Goal: Communication & Community: Answer question/provide support

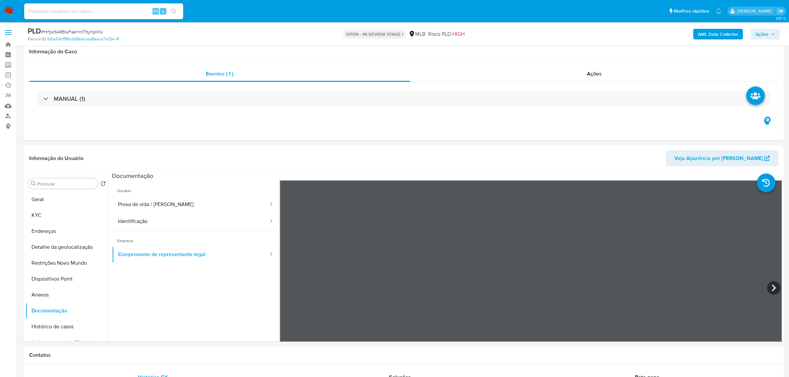
select select "10"
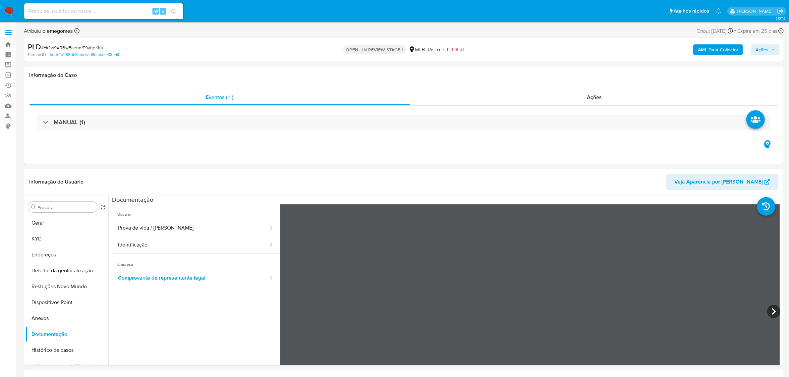
click at [716, 52] on b "AML Data Collector" at bounding box center [718, 49] width 40 height 11
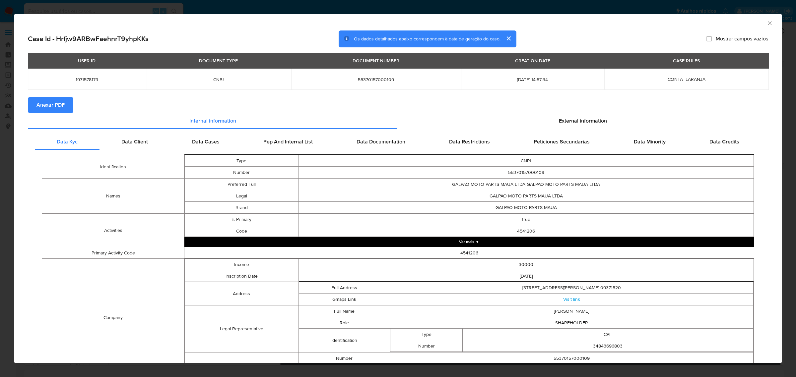
click at [62, 104] on span "Anexar PDF" at bounding box center [50, 105] width 28 height 15
click at [766, 23] on icon "Fechar a janela" at bounding box center [769, 23] width 7 height 7
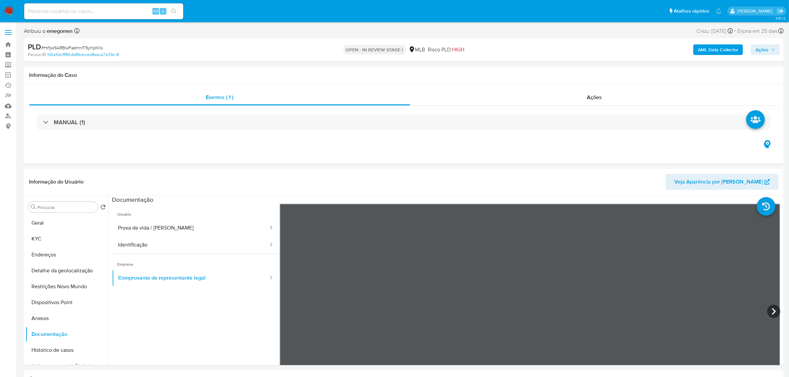
scroll to position [41, 0]
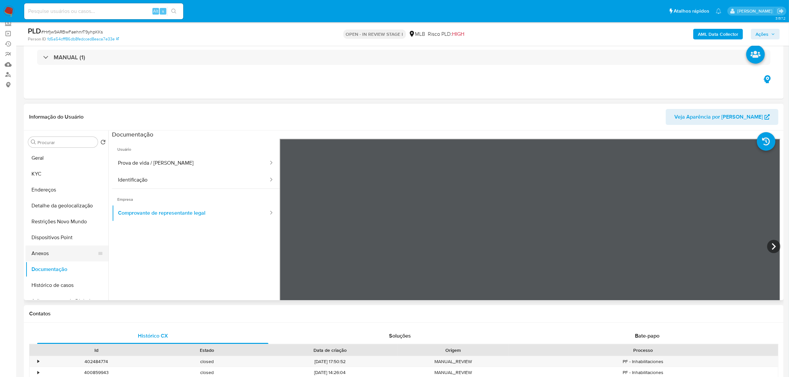
click at [59, 254] on button "Anexos" at bounding box center [65, 254] width 78 height 16
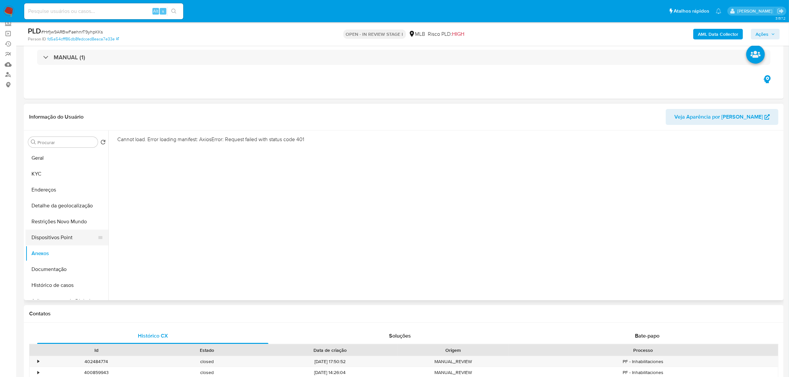
click at [60, 232] on button "Dispositivos Point" at bounding box center [65, 238] width 78 height 16
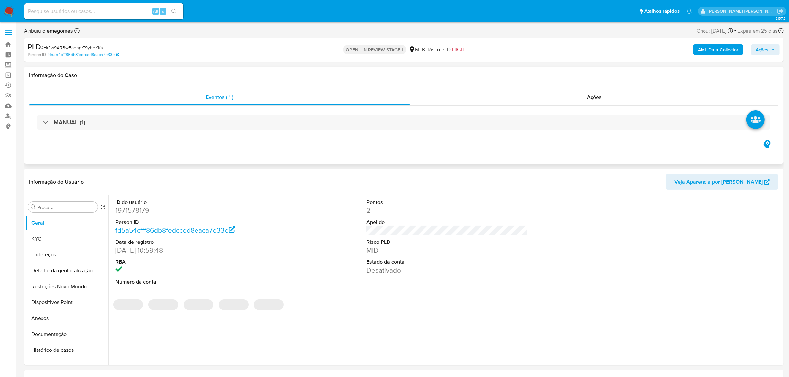
select select "10"
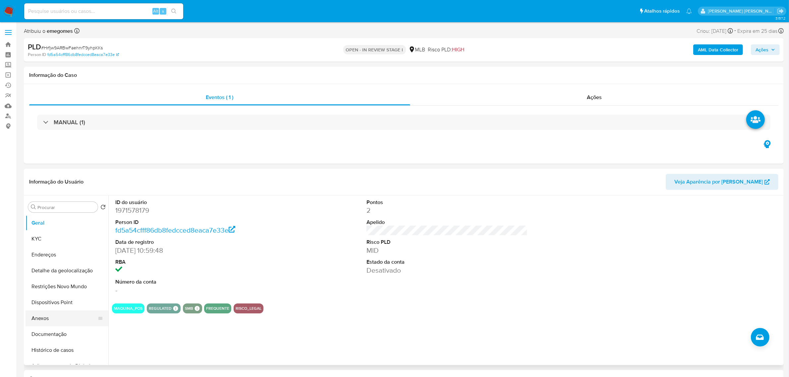
click at [59, 320] on button "Anexos" at bounding box center [65, 319] width 78 height 16
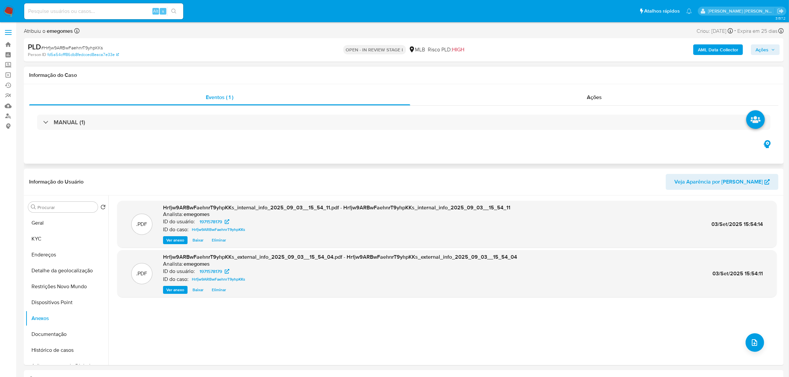
click at [547, 70] on div "Informação do Caso" at bounding box center [404, 76] width 760 height 18
click at [751, 342] on icon "upload-file" at bounding box center [755, 343] width 8 height 8
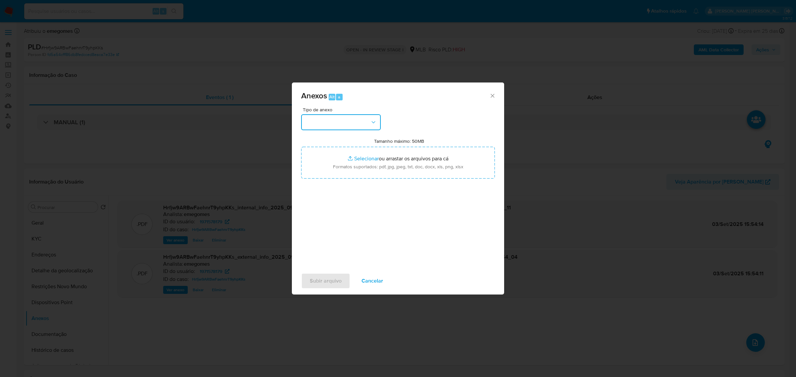
click at [377, 125] on button "button" at bounding box center [341, 122] width 80 height 16
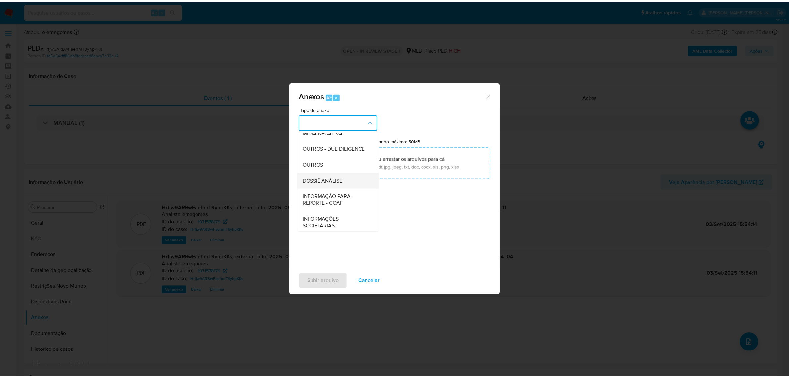
scroll to position [102, 0]
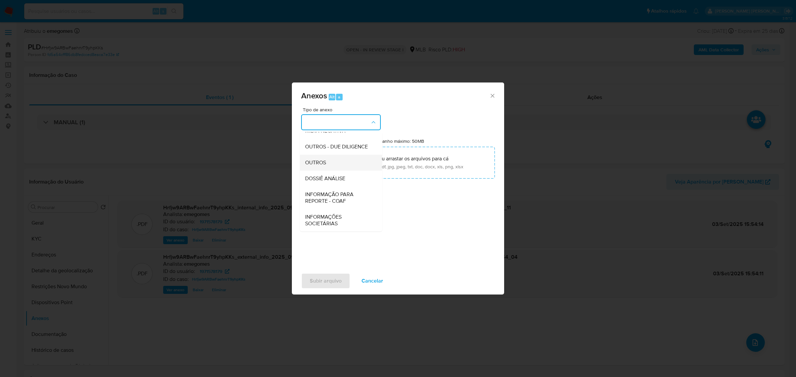
click at [319, 162] on span "OUTROS" at bounding box center [315, 162] width 21 height 7
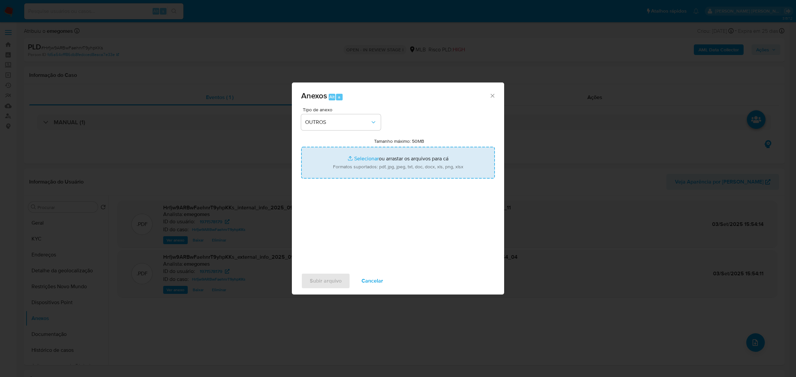
click at [356, 158] on input "Tamanho máximo: 50MB Selecionar arquivos" at bounding box center [398, 163] width 194 height 32
type input "C:\fakepath\MOV - GALPAO MOTO PARTS MAUA LTDA - Data TX.pdf"
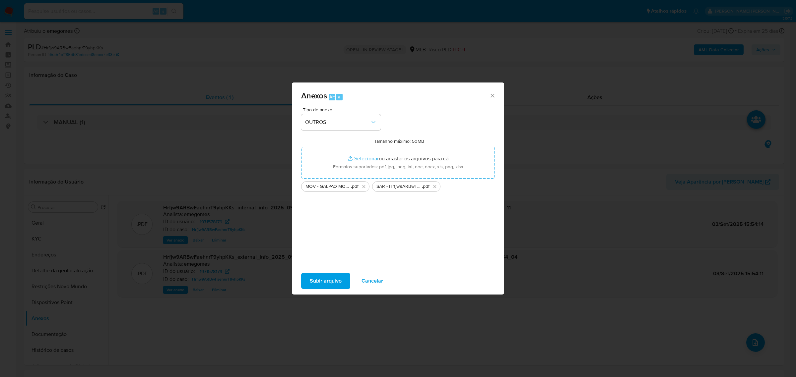
click at [328, 285] on span "Subir arquivo" at bounding box center [326, 281] width 32 height 15
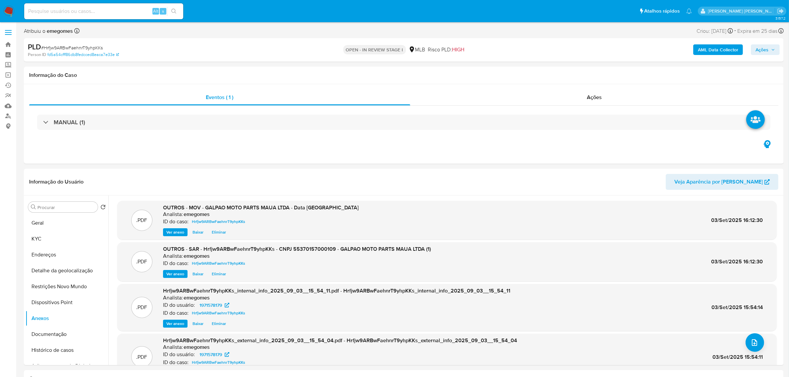
click at [773, 52] on span "Ações" at bounding box center [766, 49] width 20 height 9
click at [556, 65] on div "Resolução do caso Alt r" at bounding box center [581, 70] width 61 height 17
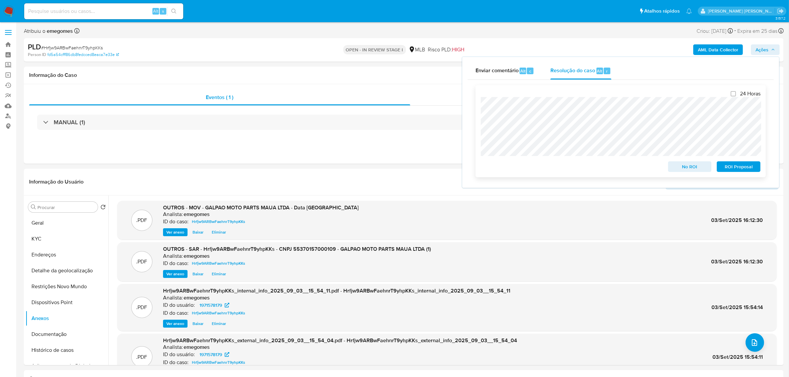
click at [756, 168] on span "ROI Proposal" at bounding box center [739, 166] width 34 height 9
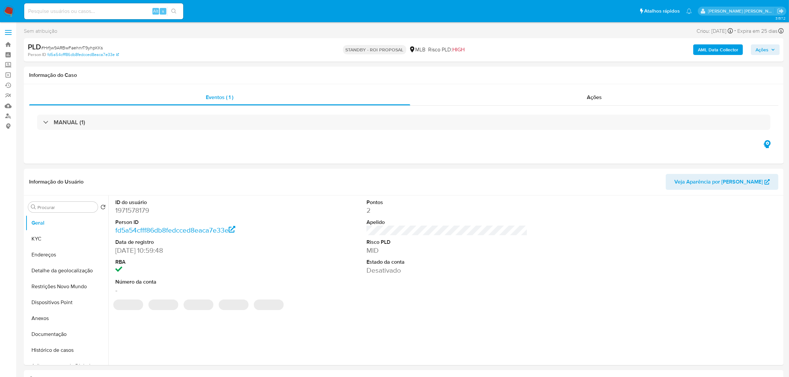
select select "10"
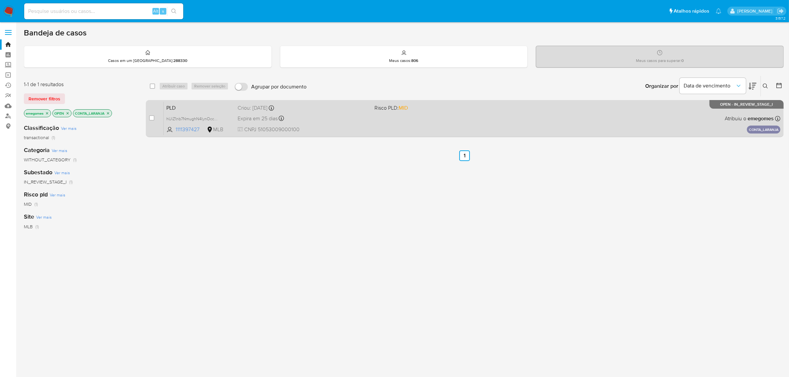
click at [337, 115] on div "Expira em 25 dias Expira em 28/09/2025 10:43:56" at bounding box center [304, 118] width 132 height 9
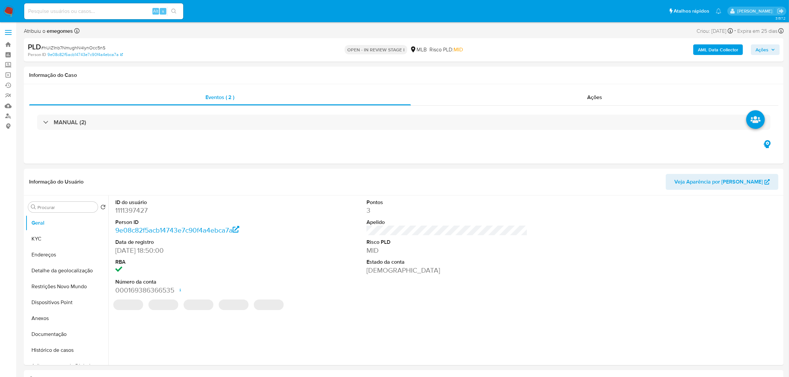
select select "10"
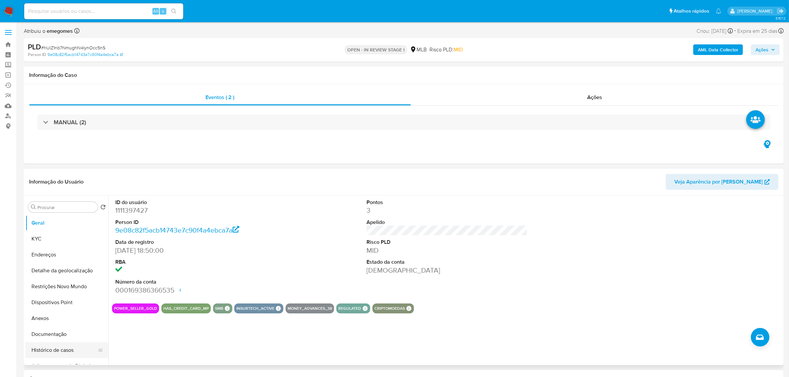
click at [39, 350] on button "Histórico de casos" at bounding box center [65, 351] width 78 height 16
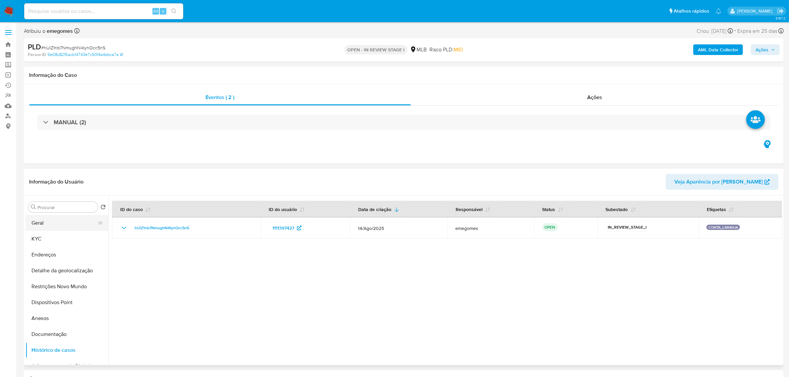
click at [69, 224] on button "Geral" at bounding box center [65, 223] width 78 height 16
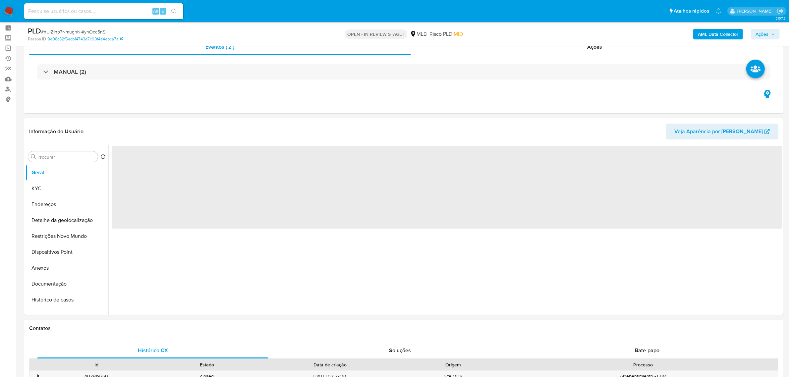
scroll to position [41, 0]
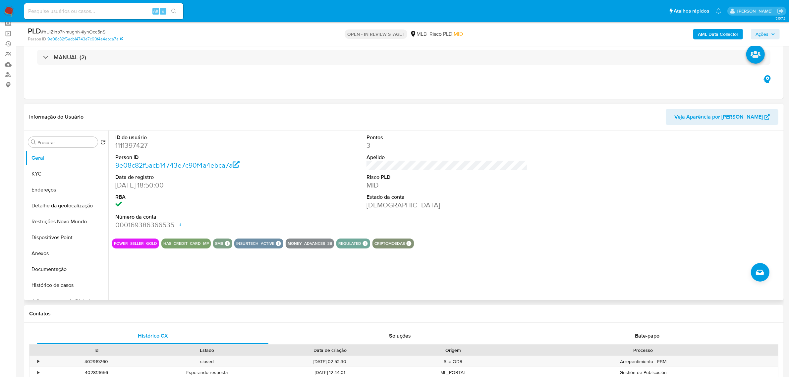
click at [263, 109] on header "Informação do Usuário Veja Aparência por Pessoa" at bounding box center [404, 117] width 750 height 16
click at [61, 173] on button "KYC" at bounding box center [65, 174] width 78 height 16
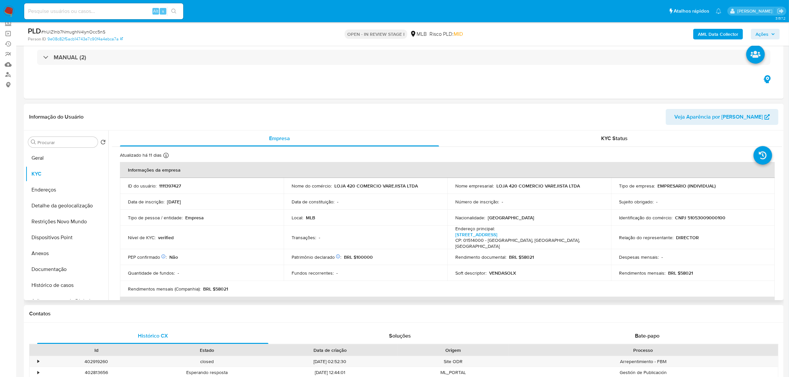
click at [266, 238] on td "Nível de KYC : verified" at bounding box center [202, 238] width 164 height 24
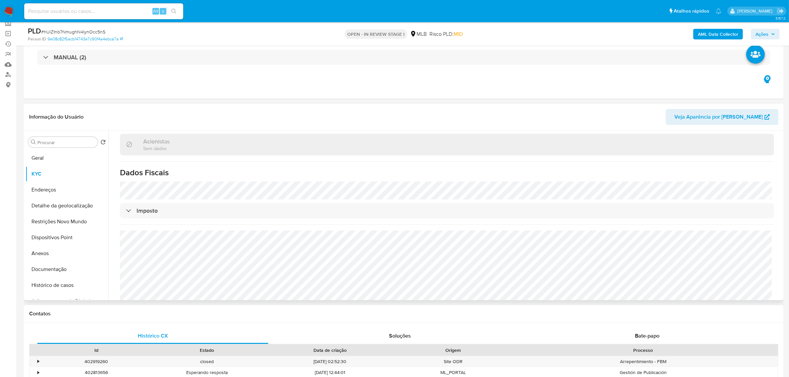
scroll to position [375, 0]
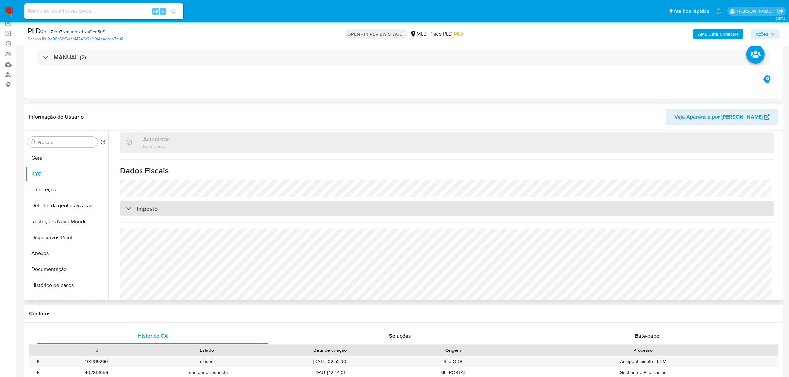
click at [216, 201] on div "Imposto" at bounding box center [447, 208] width 655 height 15
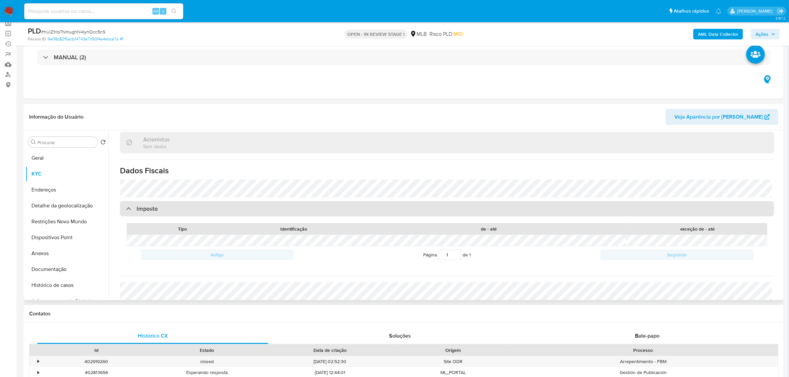
click at [211, 201] on div "Imposto" at bounding box center [447, 208] width 655 height 15
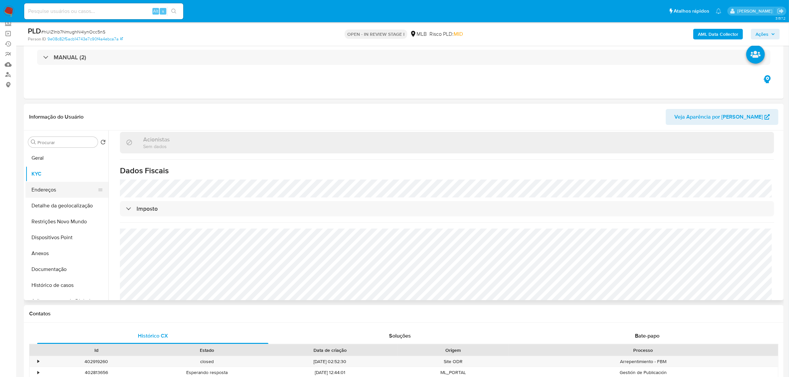
click at [50, 191] on button "Endereços" at bounding box center [65, 190] width 78 height 16
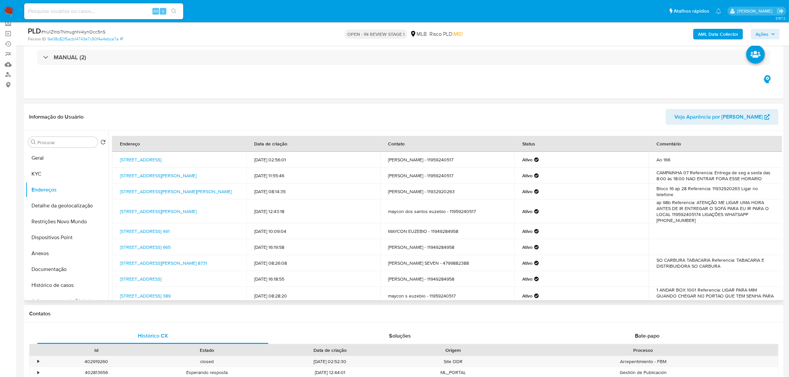
click at [142, 110] on header "Informação do Usuário Veja Aparência por Pessoa" at bounding box center [404, 117] width 750 height 16
click at [54, 205] on button "Detalhe da geolocalização" at bounding box center [65, 206] width 78 height 16
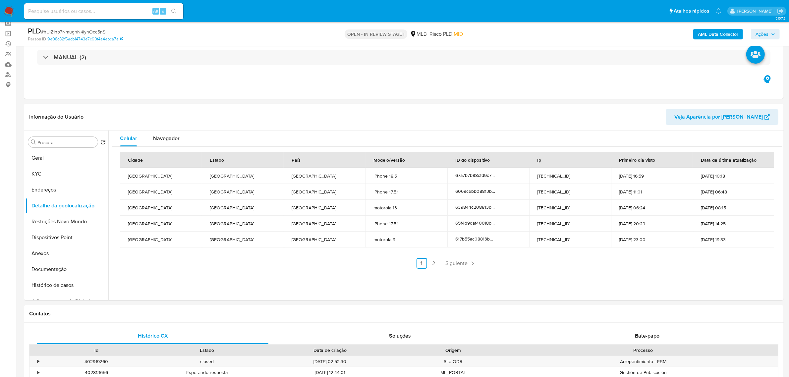
click at [50, 222] on button "Restrições Novo Mundo" at bounding box center [65, 222] width 78 height 16
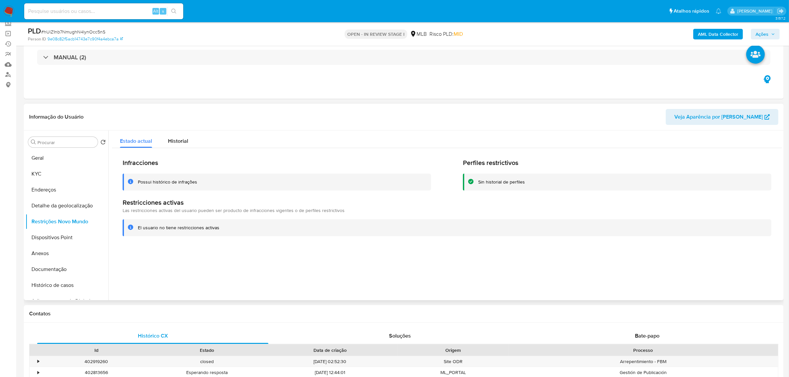
click at [146, 107] on div "Informação do Usuário Veja Aparência por Pessoa" at bounding box center [404, 117] width 760 height 27
click at [35, 239] on button "Dispositivos Point" at bounding box center [65, 238] width 78 height 16
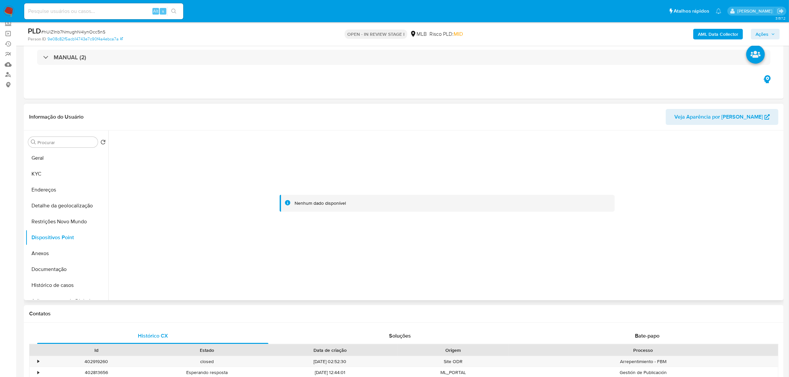
click at [169, 108] on div "Informação do Usuário Veja Aparência por Pessoa" at bounding box center [404, 117] width 760 height 27
click at [40, 172] on button "KYC" at bounding box center [65, 174] width 78 height 16
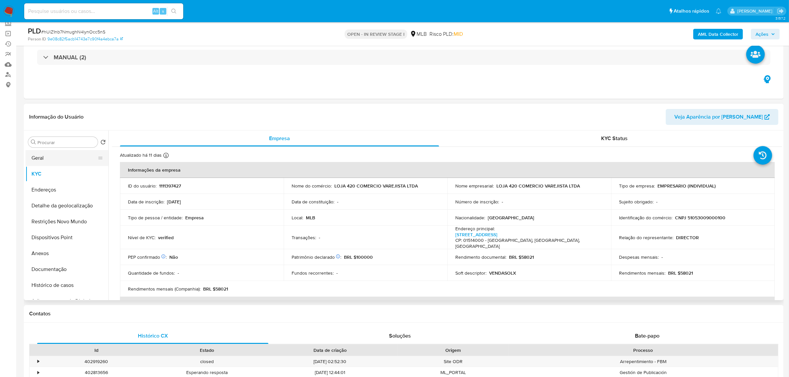
click at [39, 156] on button "Geral" at bounding box center [65, 158] width 78 height 16
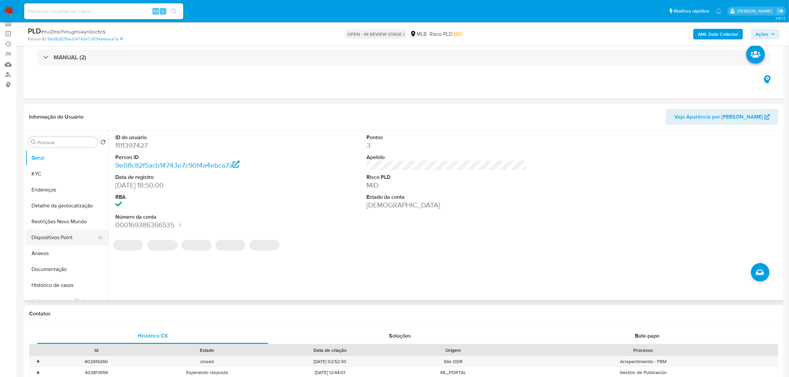
click at [47, 237] on button "Dispositivos Point" at bounding box center [65, 238] width 78 height 16
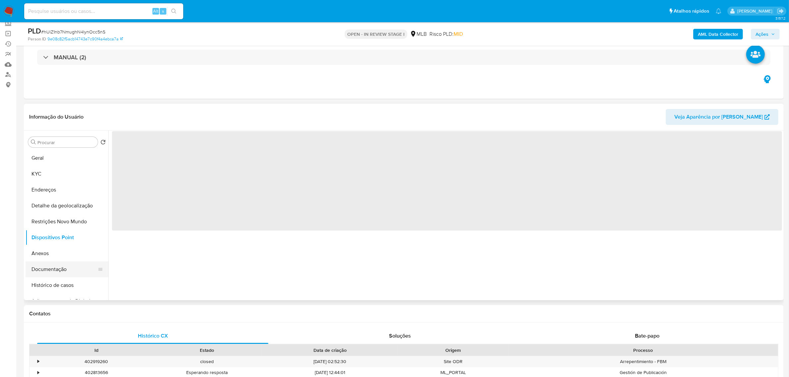
click at [40, 270] on button "Documentação" at bounding box center [65, 270] width 78 height 16
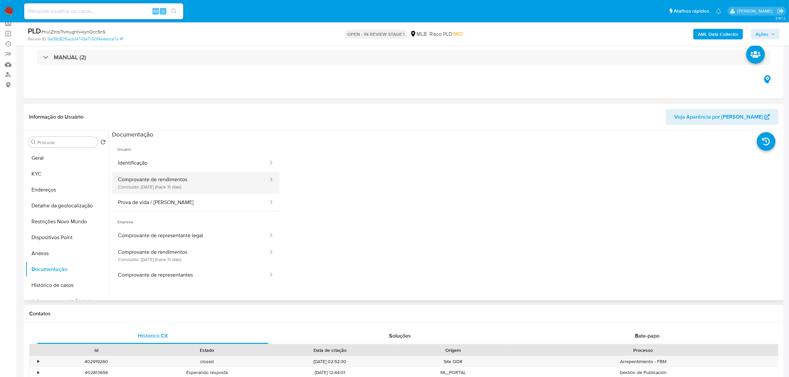
click at [154, 179] on button "Comprovante de rendimentos Concluído: 23/08/2025 (hace 11 días)" at bounding box center [190, 183] width 157 height 23
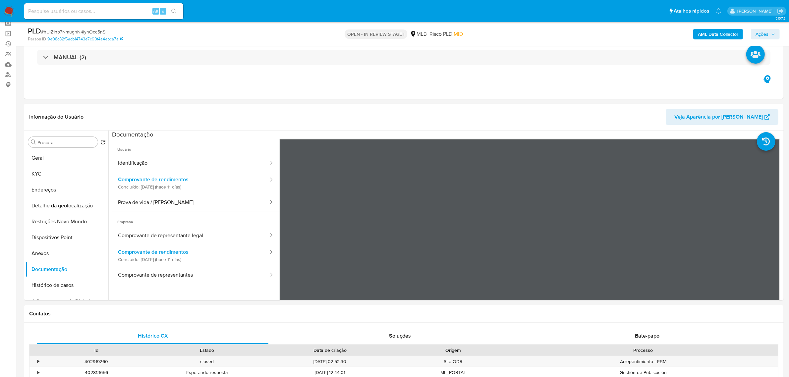
click at [701, 35] on b "AML Data Collector" at bounding box center [718, 34] width 40 height 11
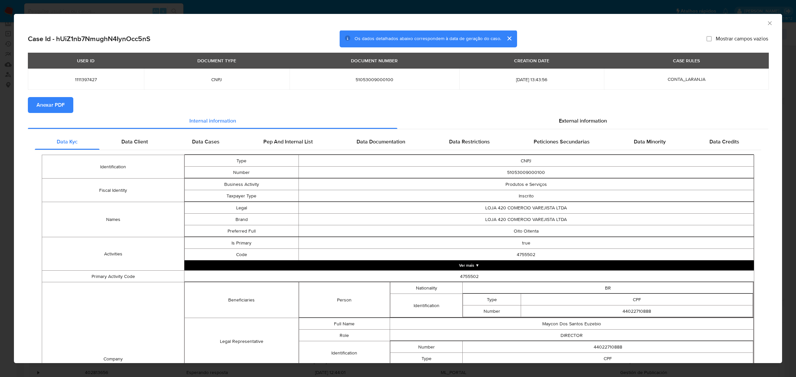
click at [61, 107] on span "Anexar PDF" at bounding box center [50, 105] width 28 height 15
click at [766, 24] on icon "Fechar a janela" at bounding box center [769, 23] width 7 height 7
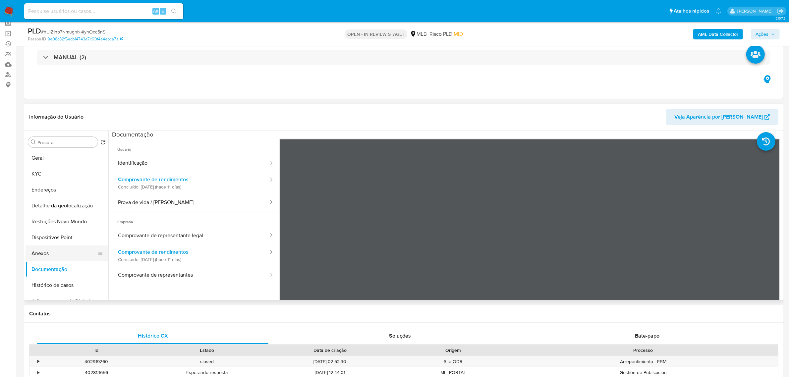
click at [42, 249] on button "Anexos" at bounding box center [65, 254] width 78 height 16
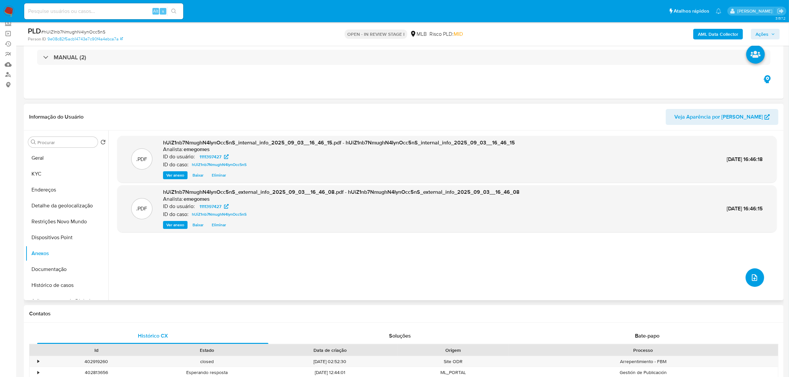
click at [752, 280] on icon "upload-file" at bounding box center [754, 278] width 5 height 7
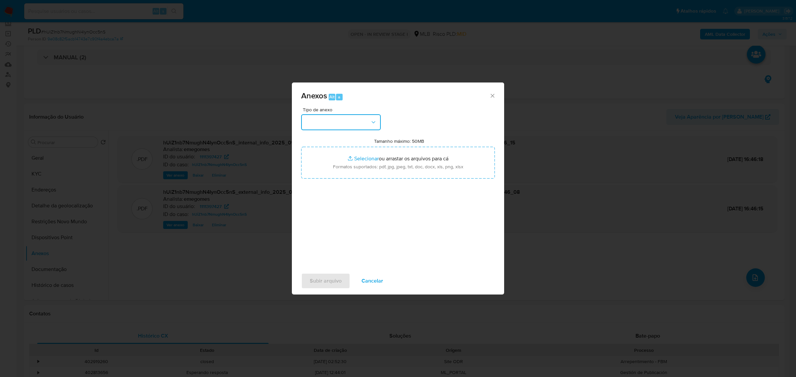
click at [369, 125] on button "button" at bounding box center [341, 122] width 80 height 16
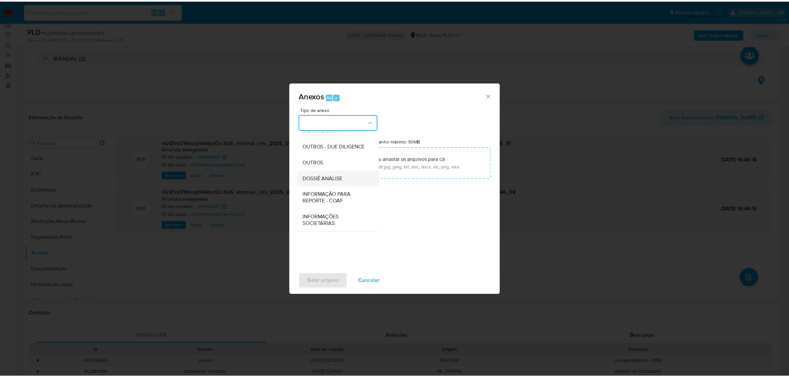
scroll to position [102, 0]
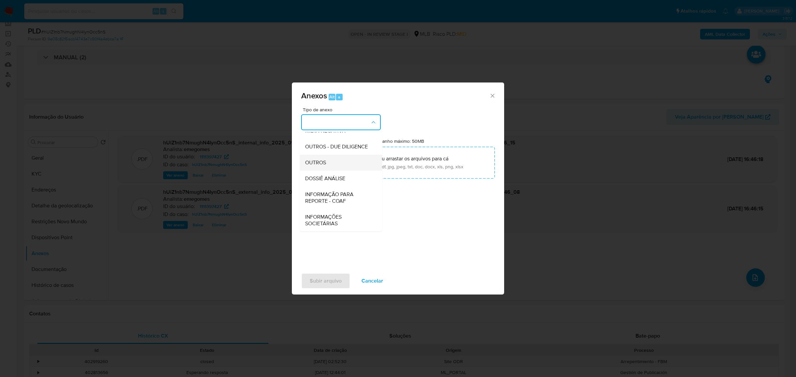
click at [323, 162] on span "OUTROS" at bounding box center [315, 162] width 21 height 7
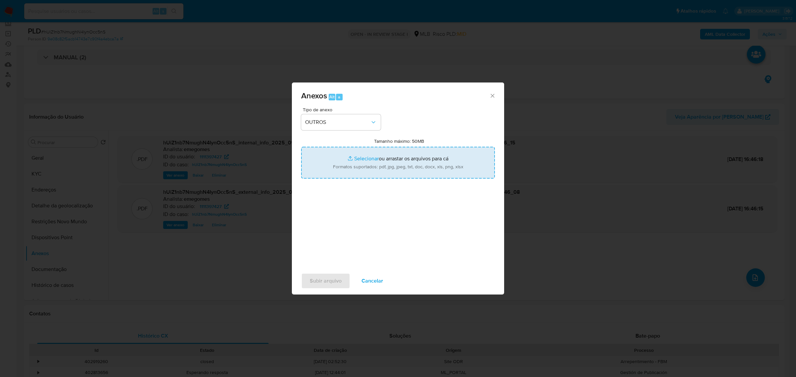
click at [365, 159] on input "Tamanho máximo: 50MB Selecionar arquivos" at bounding box center [398, 163] width 194 height 32
click at [354, 159] on input "Tamanho máximo: 50MB Selecionar arquivos" at bounding box center [398, 163] width 194 height 32
type input "C:\fakepath\SAR - hUiZ1nb7NmughN4IynOcc5nS - CNPJ 51053009000100 - LOJA 420 COM…"
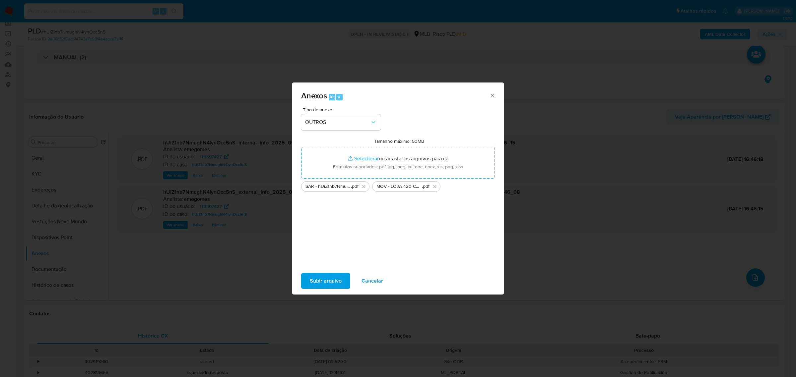
click at [322, 281] on span "Subir arquivo" at bounding box center [326, 281] width 32 height 15
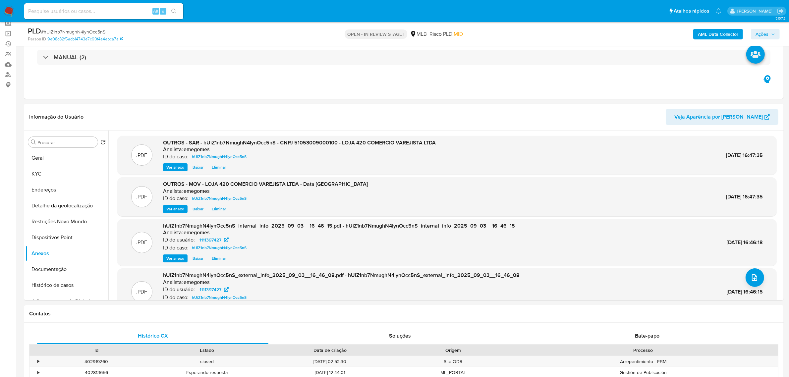
click at [773, 32] on icon "button" at bounding box center [774, 34] width 4 height 4
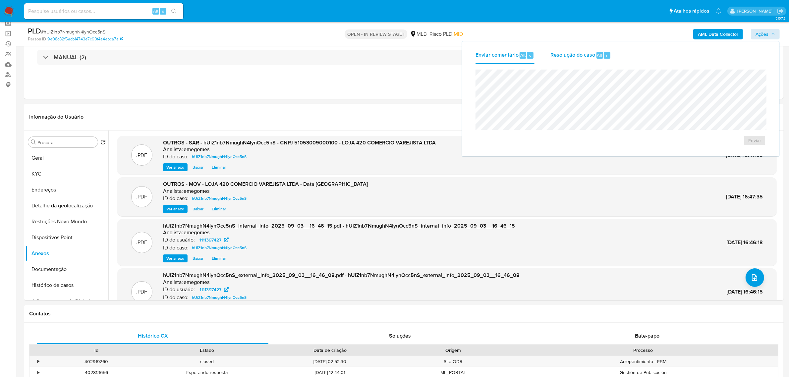
click at [568, 52] on span "Resolução do caso" at bounding box center [573, 55] width 45 height 8
click at [746, 152] on span "ROI Proposal" at bounding box center [739, 151] width 34 height 9
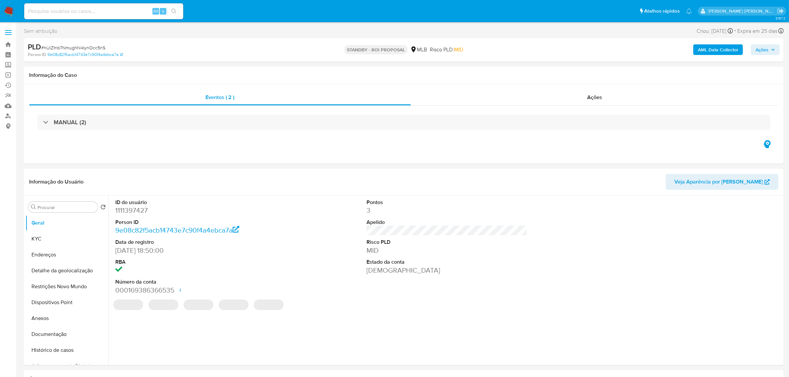
select select "10"
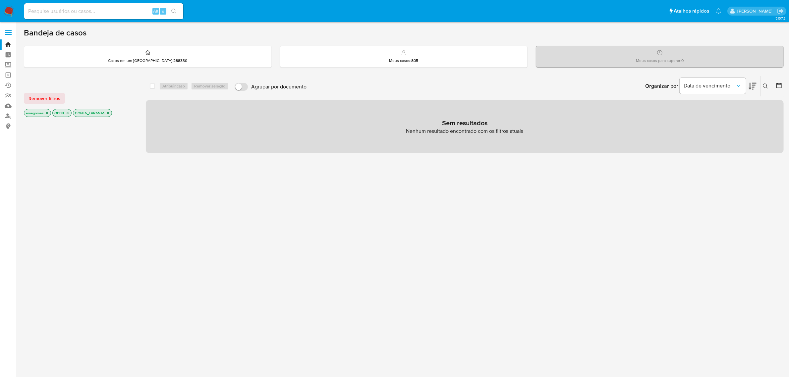
click at [109, 112] on icon "close-filter" at bounding box center [108, 113] width 4 height 4
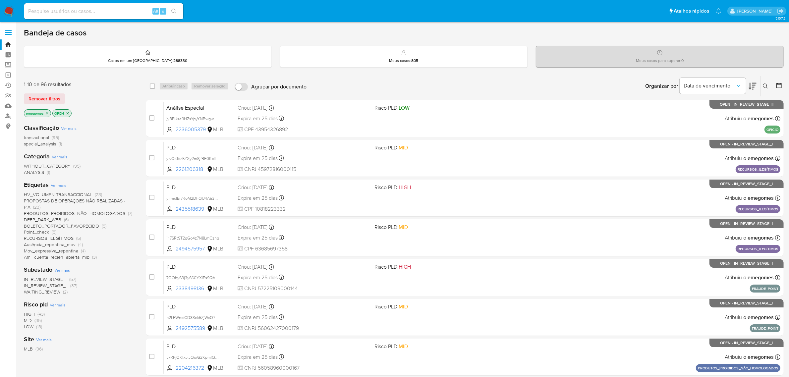
click at [88, 200] on span "PROPOSTAS DE OPERAÇOES NÃO REALIZADAS - PIX" at bounding box center [74, 204] width 101 height 13
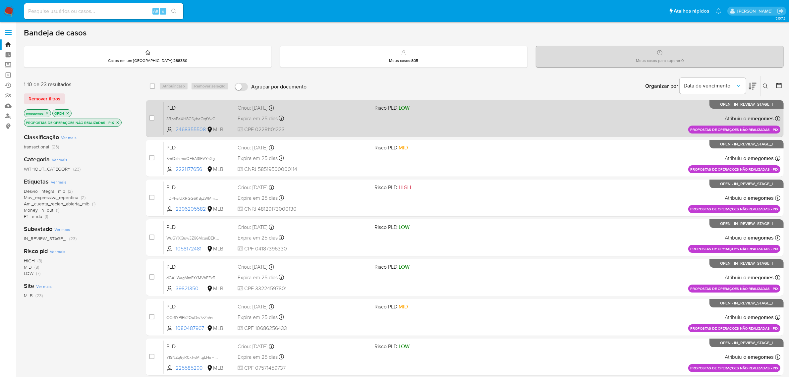
click at [342, 118] on div "Expira em 25 dias Expira em [DATE] 11:56:55" at bounding box center [304, 118] width 132 height 9
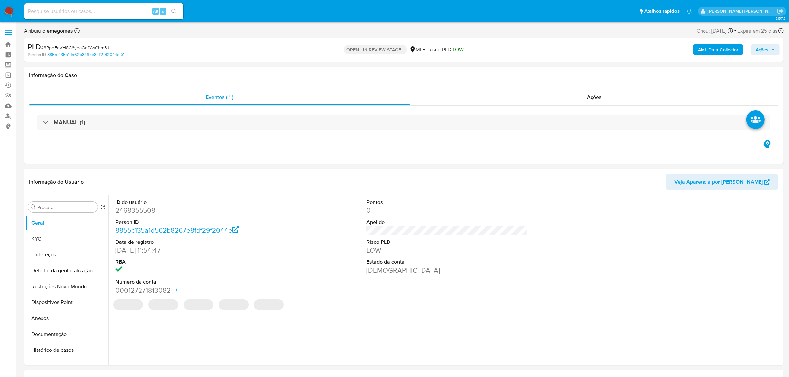
select select "10"
click at [50, 350] on button "Histórico de casos" at bounding box center [65, 351] width 78 height 16
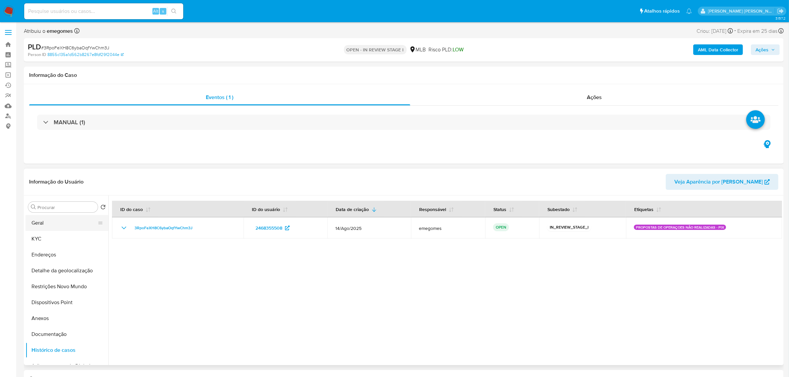
click at [51, 221] on button "Geral" at bounding box center [65, 223] width 78 height 16
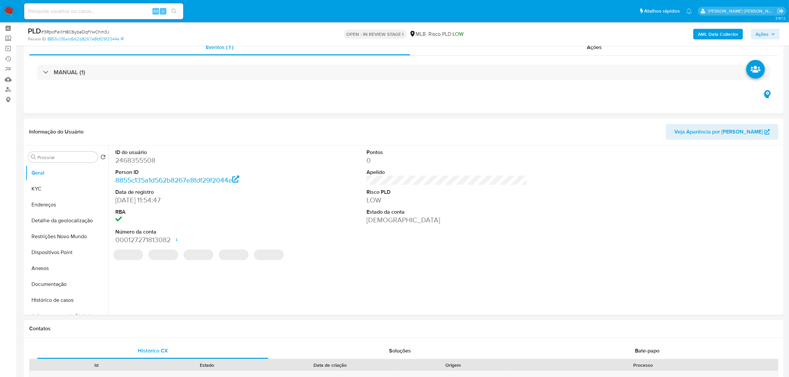
scroll to position [41, 0]
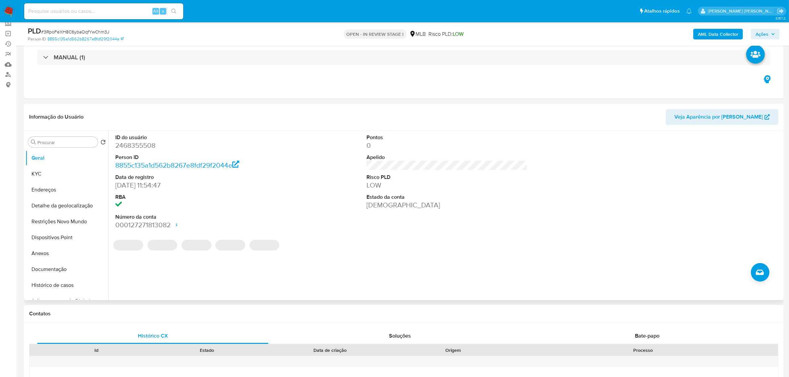
click at [271, 224] on dd "000127271813082 Data de abertura 29/05/2025 12:06 Status ACTIVE" at bounding box center [195, 225] width 161 height 9
click at [46, 173] on button "KYC" at bounding box center [65, 174] width 78 height 16
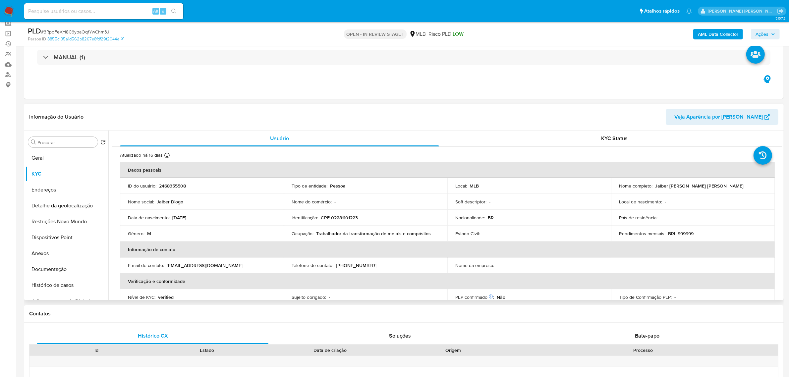
click at [227, 116] on header "Informação do Usuário Veja Aparência por Pessoa" at bounding box center [404, 117] width 750 height 16
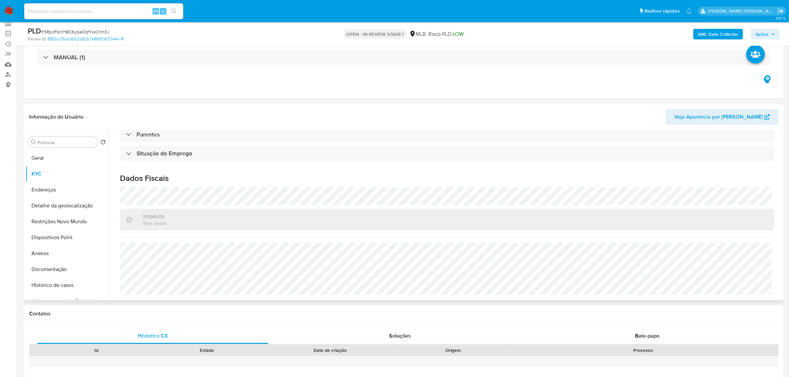
scroll to position [124, 0]
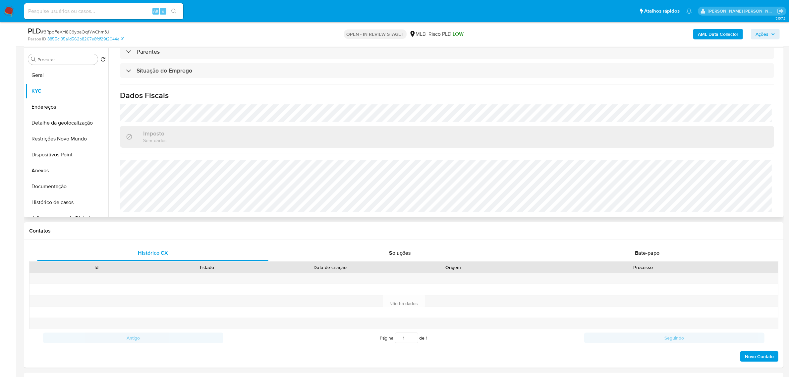
click at [224, 100] on h1 "Dados Fiscais" at bounding box center [447, 96] width 655 height 10
click at [47, 107] on button "Endereços" at bounding box center [65, 107] width 78 height 16
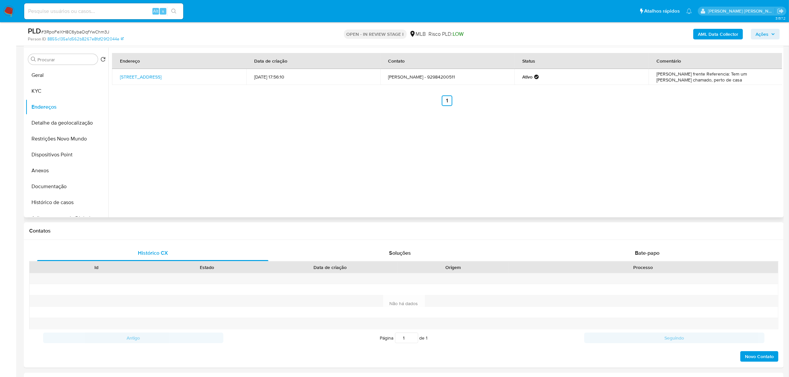
scroll to position [83, 0]
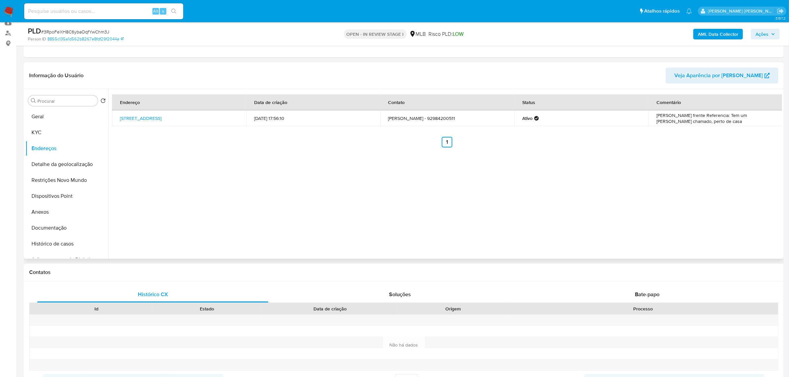
click at [186, 68] on header "Informação do Usuário Veja Aparência por Pessoa" at bounding box center [404, 76] width 750 height 16
click at [80, 169] on button "Detalhe da geolocalização" at bounding box center [65, 165] width 78 height 16
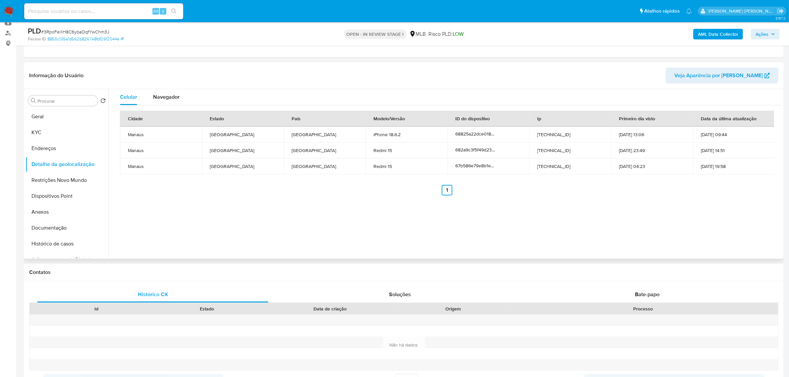
click at [186, 69] on header "Informação do Usuário Veja Aparência por Pessoa" at bounding box center [404, 76] width 750 height 16
click at [52, 177] on button "Restrições Novo Mundo" at bounding box center [65, 180] width 78 height 16
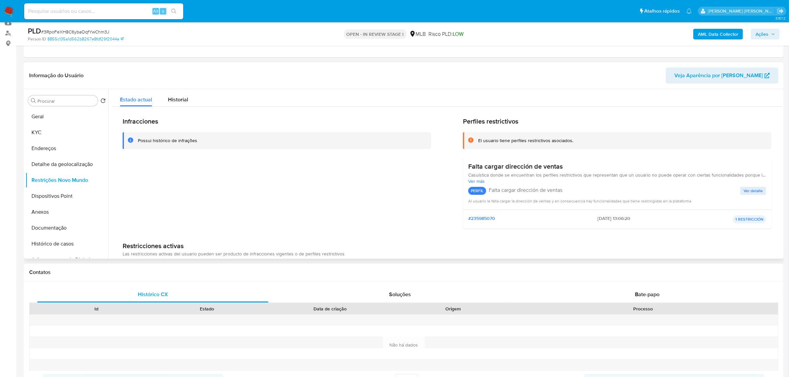
click at [176, 75] on header "Informação do Usuário Veja Aparência por Pessoa" at bounding box center [404, 76] width 750 height 16
click at [51, 193] on button "Dispositivos Point" at bounding box center [65, 196] width 78 height 16
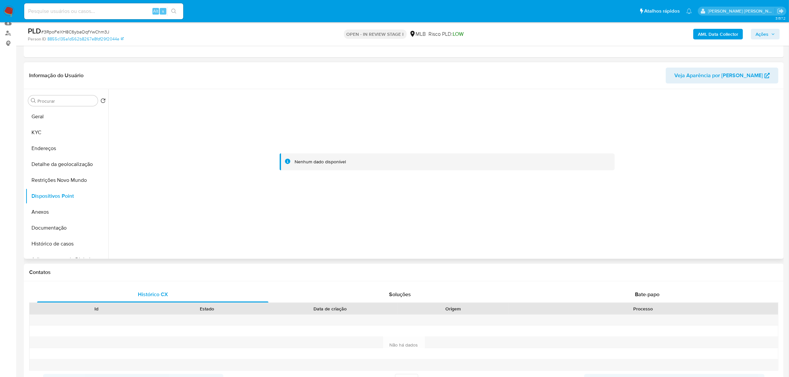
click at [281, 72] on header "Informação do Usuário Veja Aparência por Pessoa" at bounding box center [404, 76] width 750 height 16
click at [47, 226] on button "Documentação" at bounding box center [65, 228] width 78 height 16
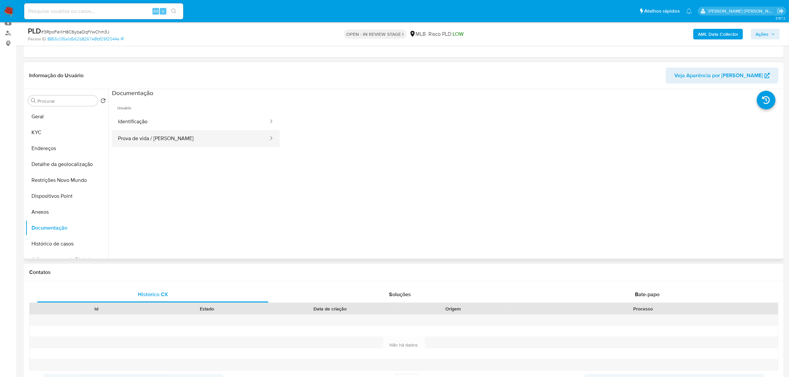
click at [168, 135] on button "Prova de vida / Selfie" at bounding box center [190, 138] width 157 height 17
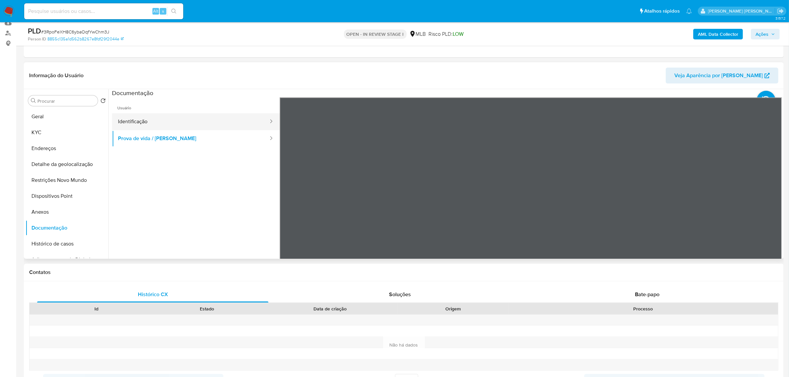
click at [162, 122] on button "Identificação" at bounding box center [190, 121] width 157 height 17
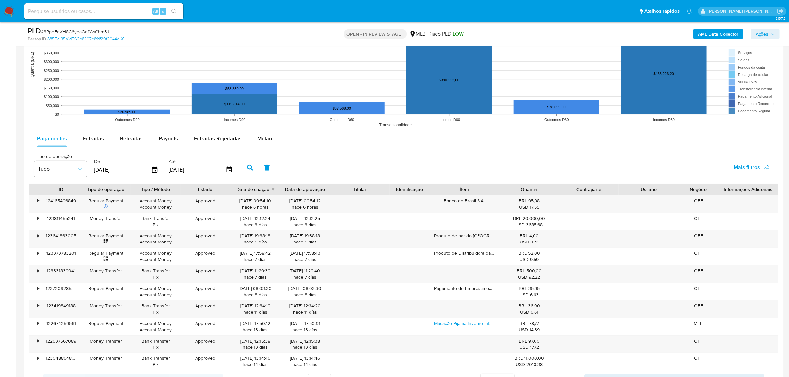
scroll to position [663, 0]
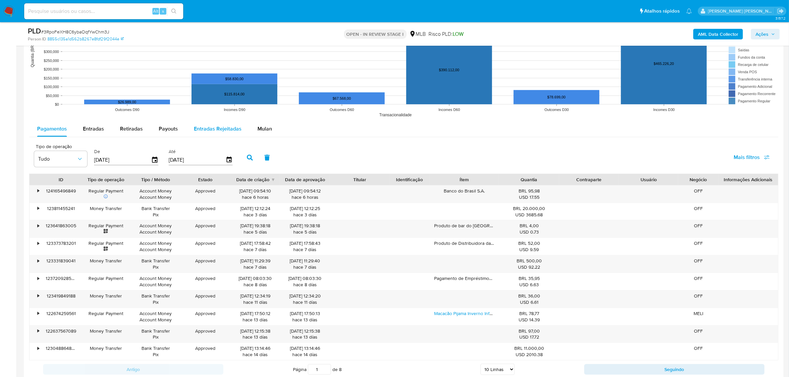
click at [212, 129] on span "Entradas Rejeitadas" at bounding box center [218, 129] width 48 height 8
select select "10"
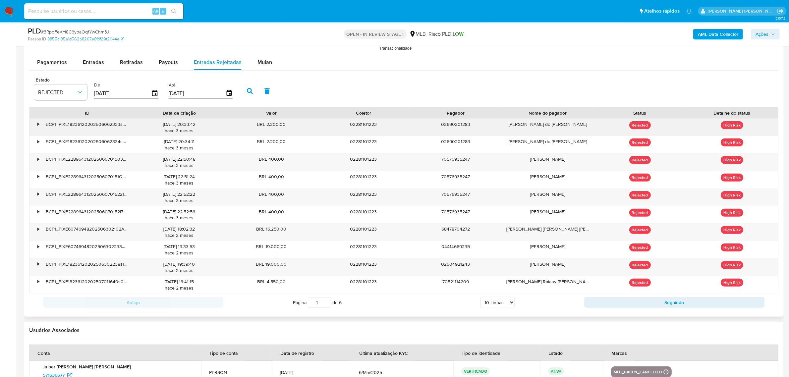
scroll to position [746, 0]
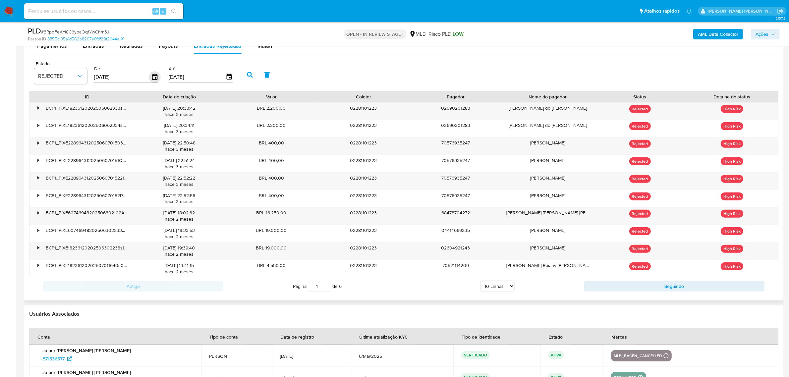
click at [150, 75] on icon "button" at bounding box center [155, 78] width 12 height 12
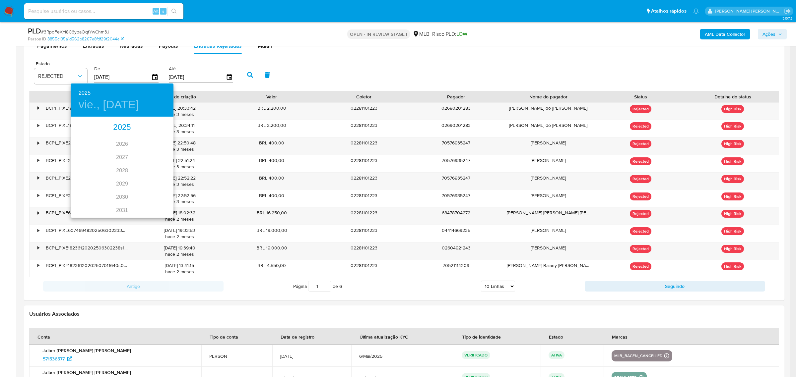
click at [116, 123] on div "2025" at bounding box center [122, 127] width 103 height 13
click at [85, 180] on div "jul." at bounding box center [88, 179] width 34 height 25
click at [93, 149] on span "1" at bounding box center [96, 152] width 12 height 7
type input "01/07/2025"
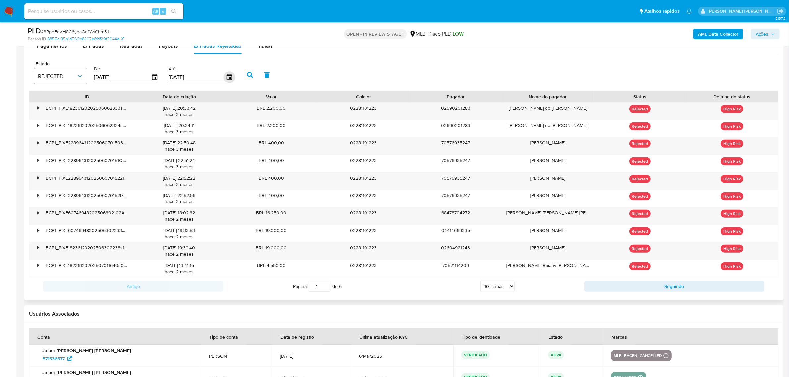
click at [228, 74] on icon "button" at bounding box center [229, 78] width 12 height 12
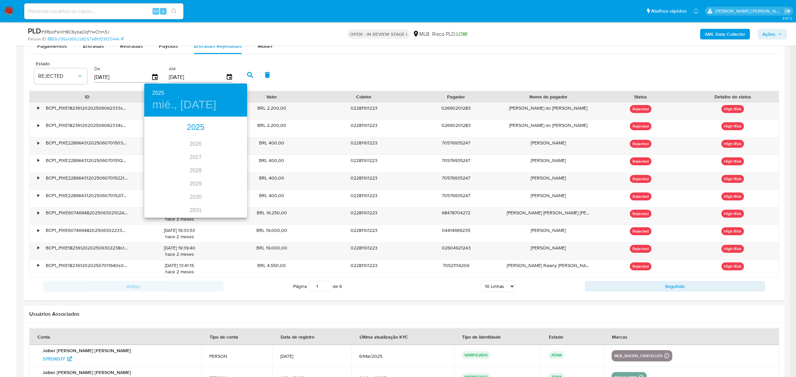
click at [198, 125] on div "2025" at bounding box center [195, 127] width 103 height 13
click at [157, 182] on div "jul." at bounding box center [161, 179] width 34 height 25
click at [198, 201] on p "31" at bounding box center [195, 199] width 5 height 7
type input "31/07/2025"
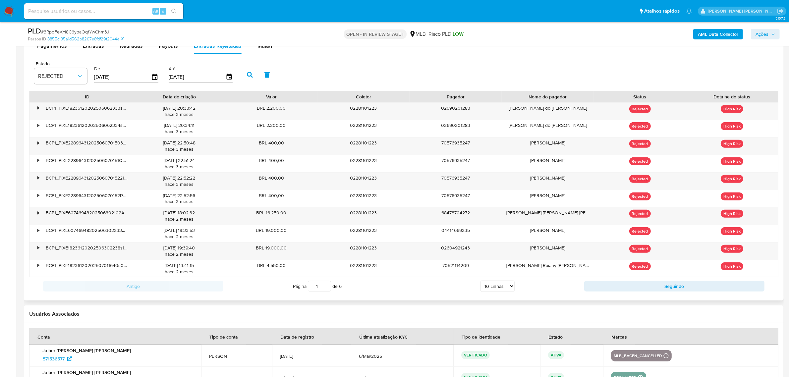
click at [250, 75] on icon "button" at bounding box center [250, 75] width 6 height 6
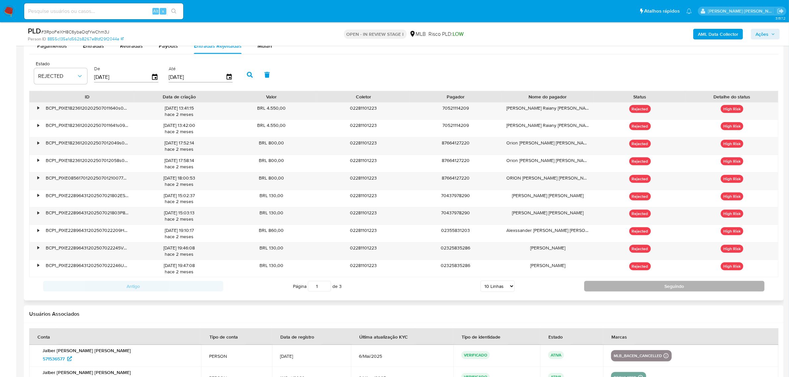
click at [640, 291] on button "Seguindo" at bounding box center [675, 286] width 180 height 11
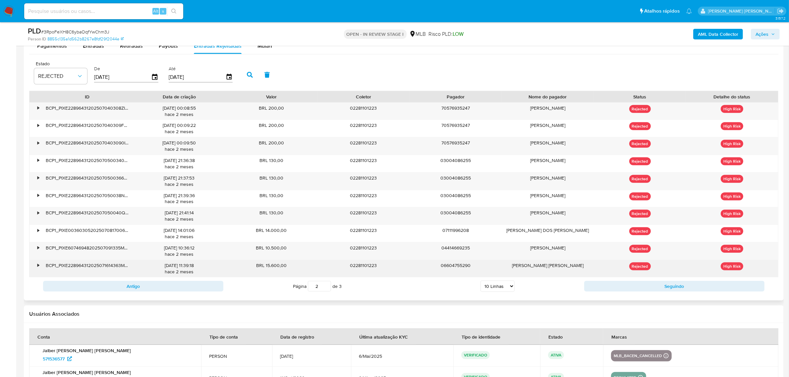
click at [38, 265] on div "•" at bounding box center [38, 266] width 2 height 6
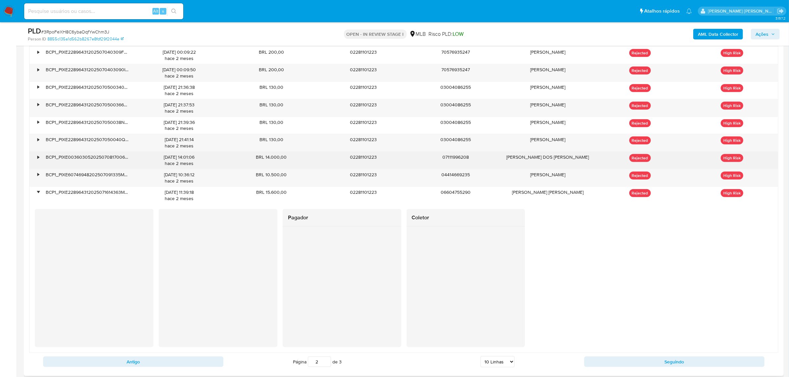
scroll to position [829, 0]
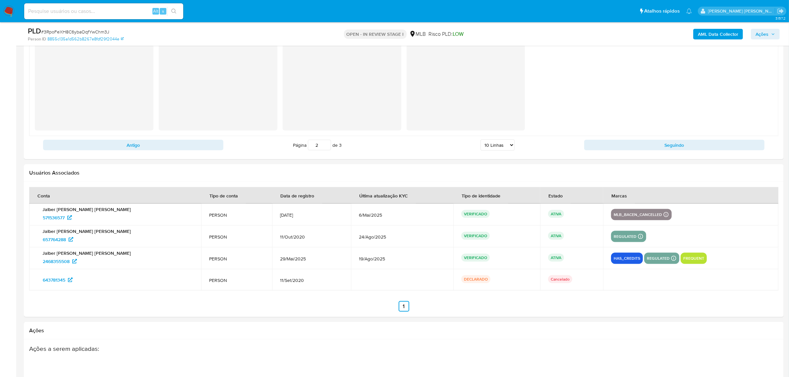
drag, startPoint x: 652, startPoint y: 145, endPoint x: 640, endPoint y: 149, distance: 12.4
click at [652, 145] on button "Seguindo" at bounding box center [675, 145] width 180 height 11
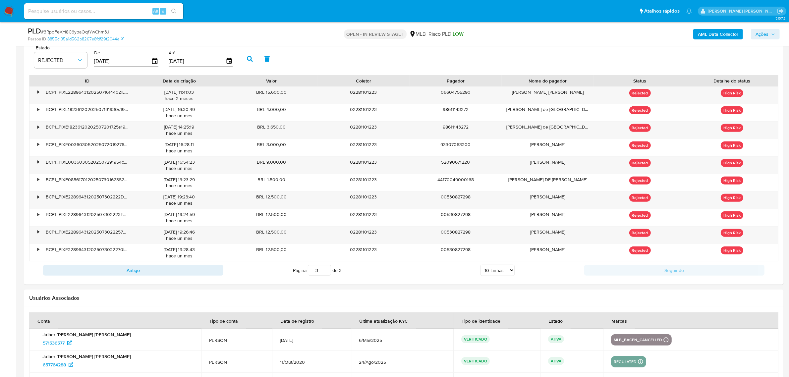
scroll to position [759, 0]
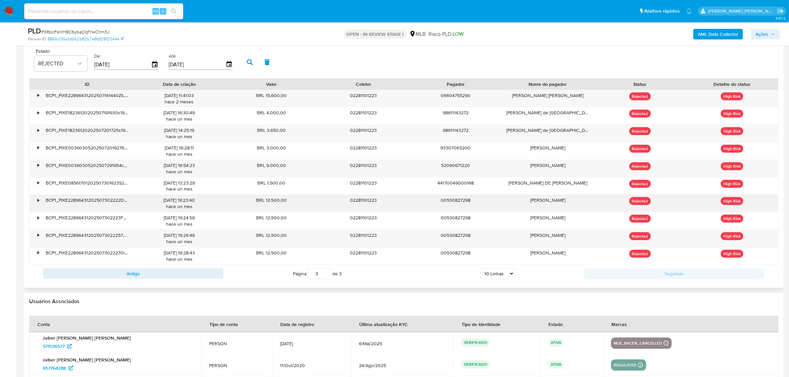
click at [34, 204] on div "•" at bounding box center [36, 203] width 12 height 17
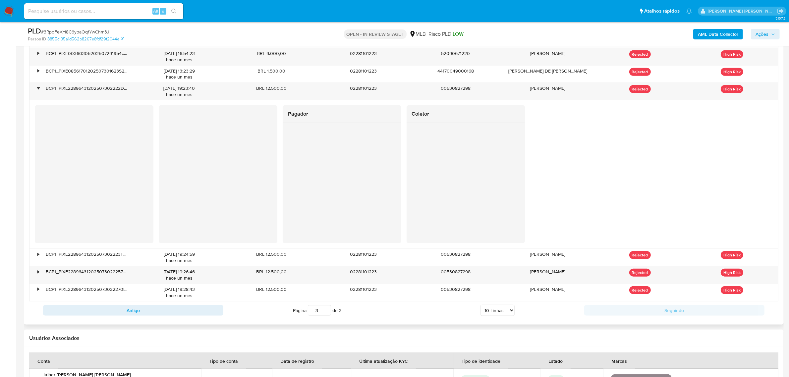
scroll to position [883, 0]
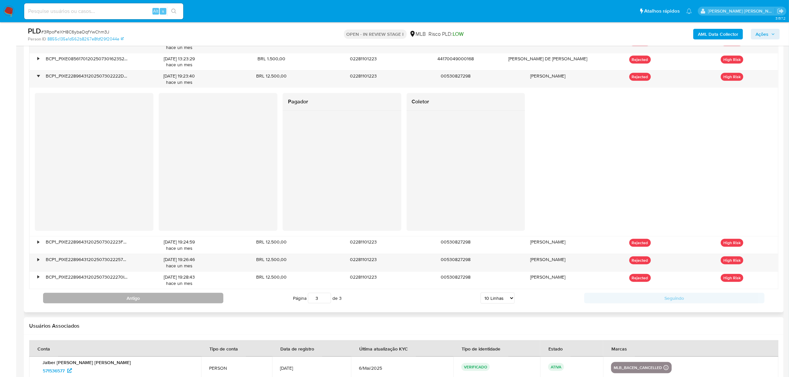
click at [159, 301] on button "Antigo" at bounding box center [133, 298] width 180 height 11
type input "2"
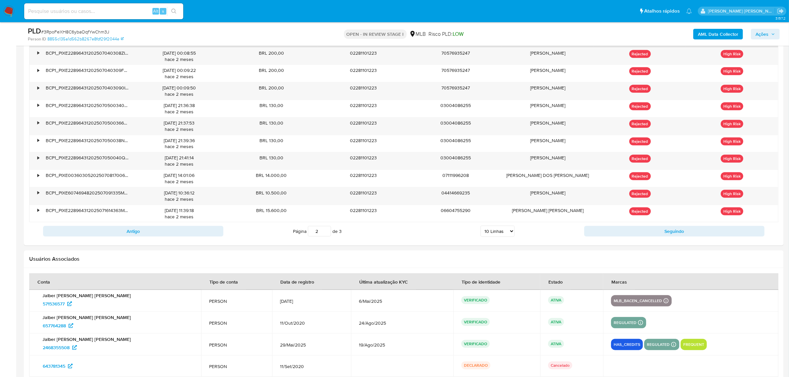
scroll to position [800, 0]
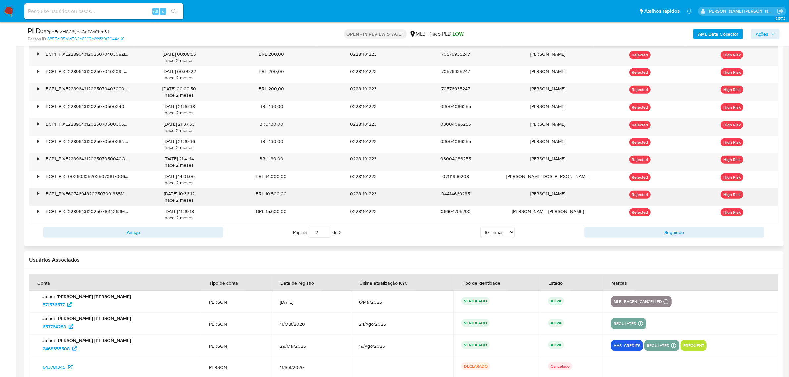
click at [37, 196] on div "•" at bounding box center [38, 194] width 2 height 6
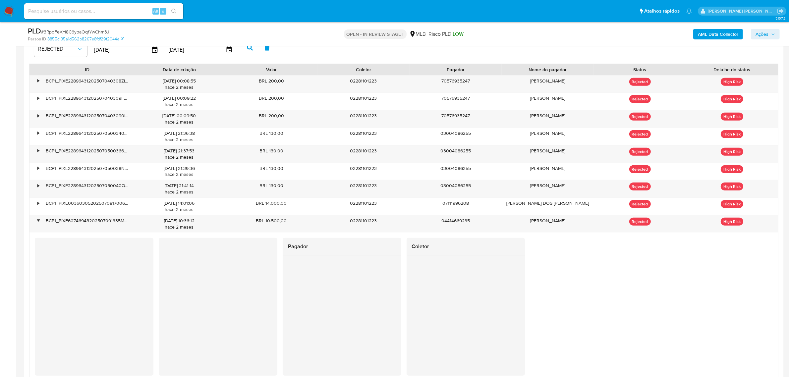
scroll to position [759, 0]
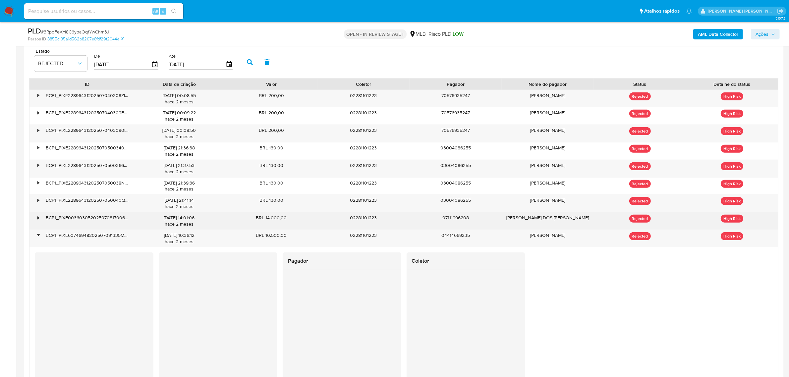
click at [34, 220] on div "•" at bounding box center [36, 221] width 12 height 17
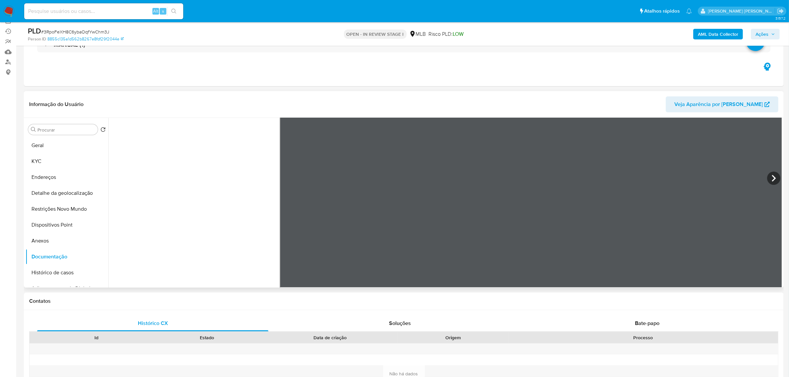
scroll to position [0, 0]
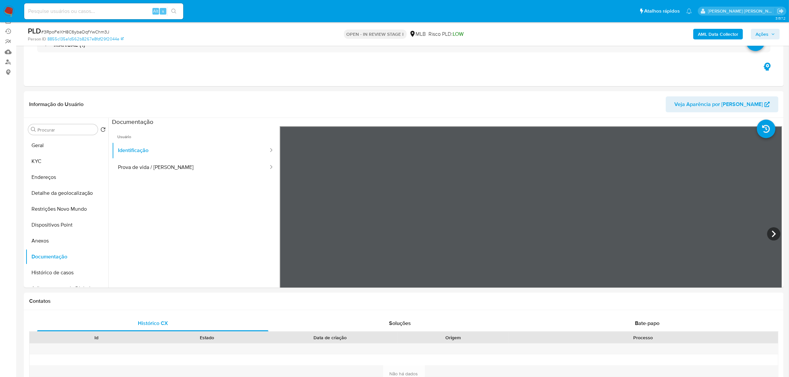
click at [775, 30] on span "Ações" at bounding box center [766, 34] width 20 height 9
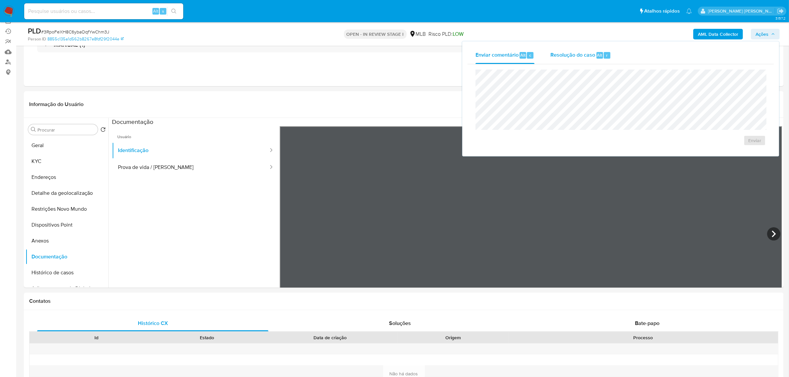
click at [589, 56] on span "Resolução do caso" at bounding box center [573, 55] width 45 height 8
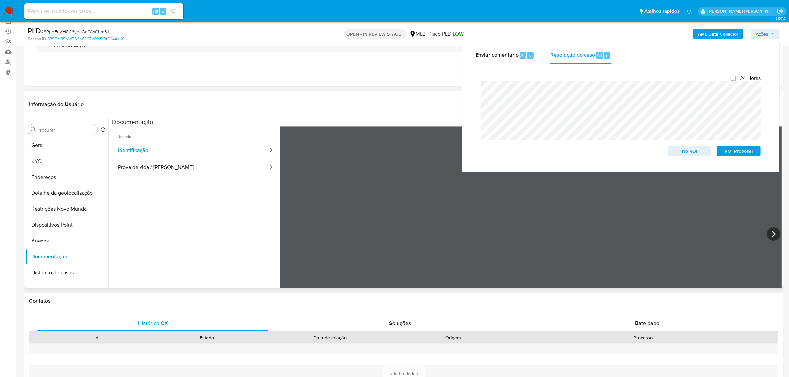
click at [307, 98] on header "Informação do Usuário Veja Aparência por Pessoa" at bounding box center [404, 104] width 750 height 16
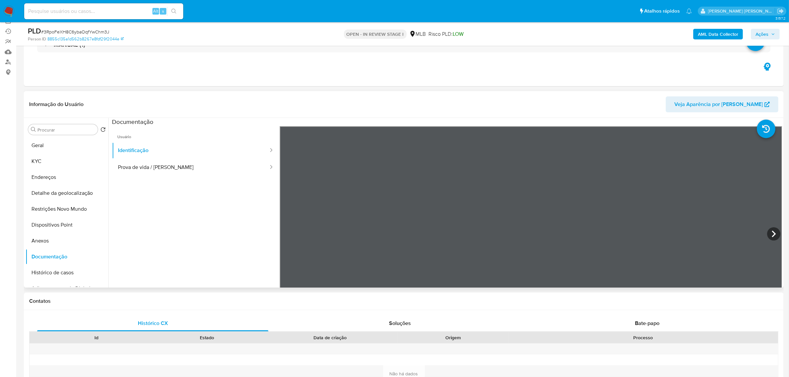
click at [315, 95] on div "Informação do Usuário Veja Aparência por Pessoa" at bounding box center [404, 104] width 760 height 27
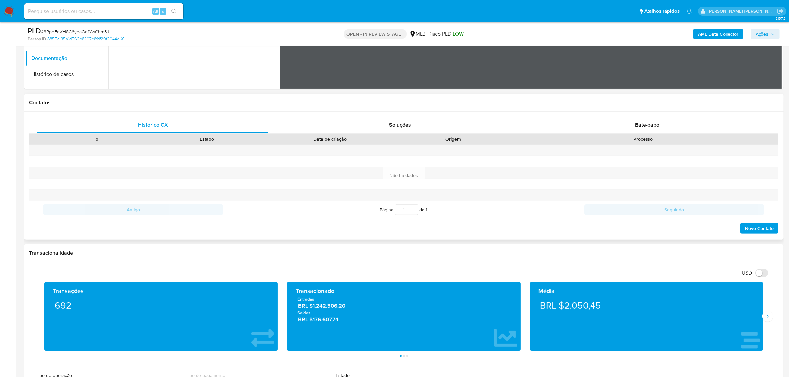
scroll to position [303, 0]
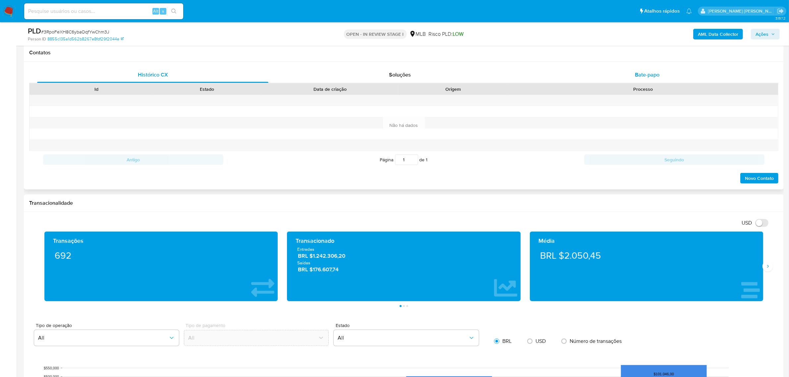
click at [652, 78] on span "Bate-papo" at bounding box center [647, 75] width 25 height 8
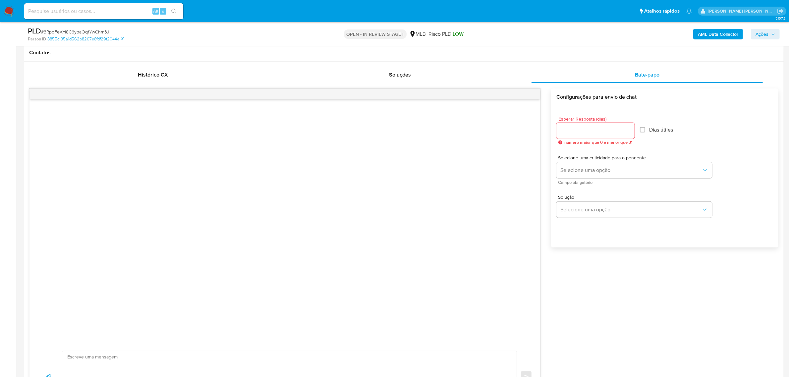
click at [581, 134] on input "Esperar Resposta (dias)" at bounding box center [596, 131] width 78 height 9
type input "3"
click at [590, 171] on span "Selecione uma opção" at bounding box center [631, 170] width 141 height 7
click at [576, 171] on div "LOW" at bounding box center [631, 170] width 141 height 13
click at [594, 206] on button "Selecione uma opção" at bounding box center [635, 210] width 156 height 16
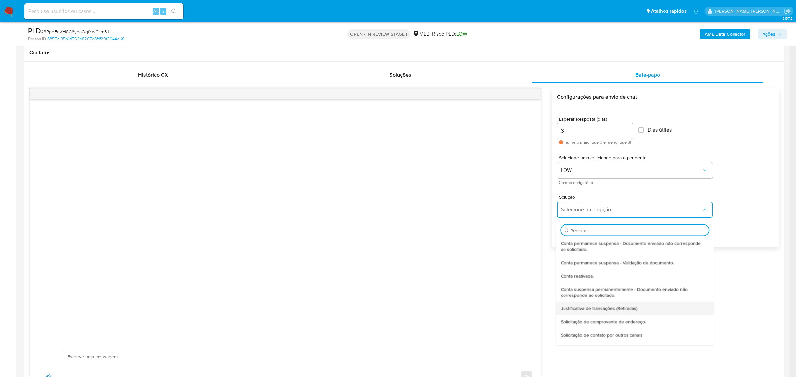
click at [612, 308] on span "Justificativa de transações (Retiradas)" at bounding box center [599, 308] width 77 height 6
type textarea "Olá,Suspendemos a sua conta para uma verificação adicional de segurança.Por fav…"
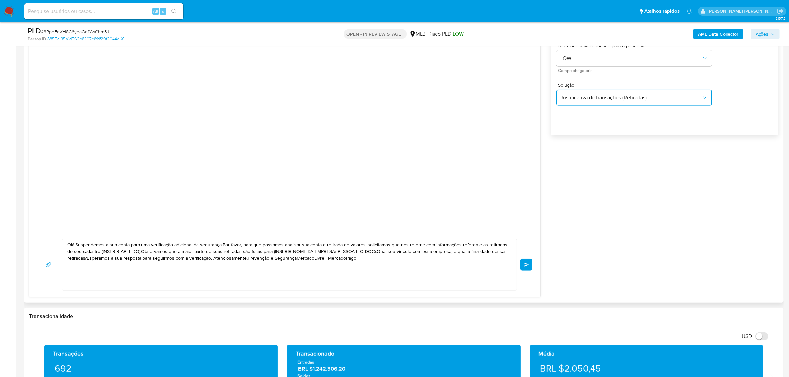
scroll to position [427, 0]
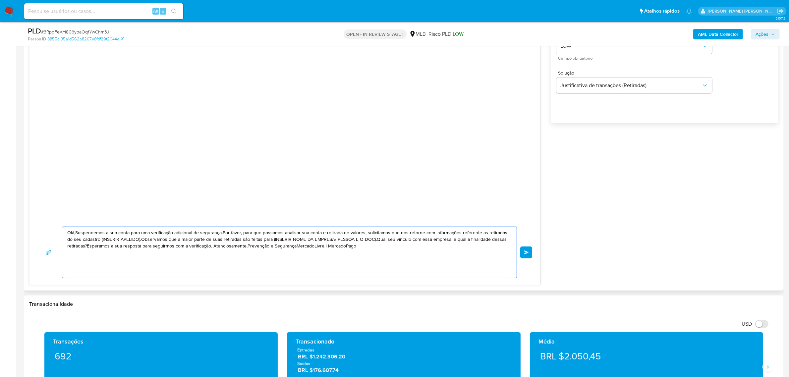
drag, startPoint x: 380, startPoint y: 251, endPoint x: 63, endPoint y: 231, distance: 317.3
click at [63, 231] on div "Olá,Suspendemos a sua conta para uma verificação adicional de segurança.Por fav…" at bounding box center [287, 252] width 451 height 51
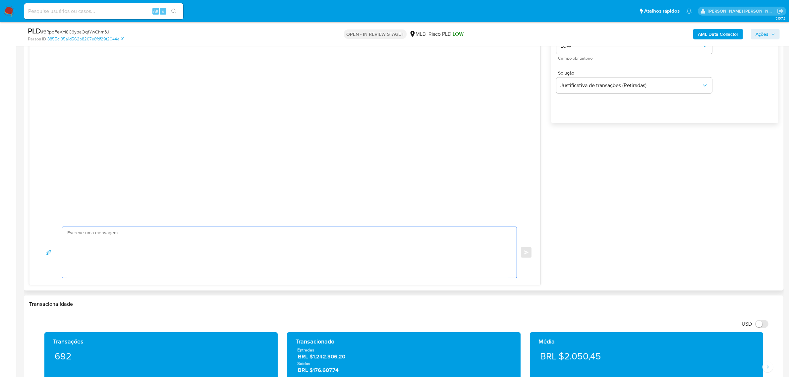
paste textarea "Olá! Estamos realizando uma verificação adicional de segurança em contas de usu…"
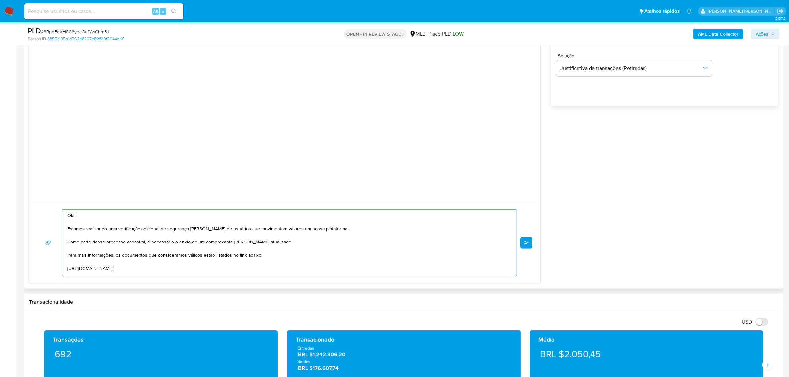
scroll to position [469, 0]
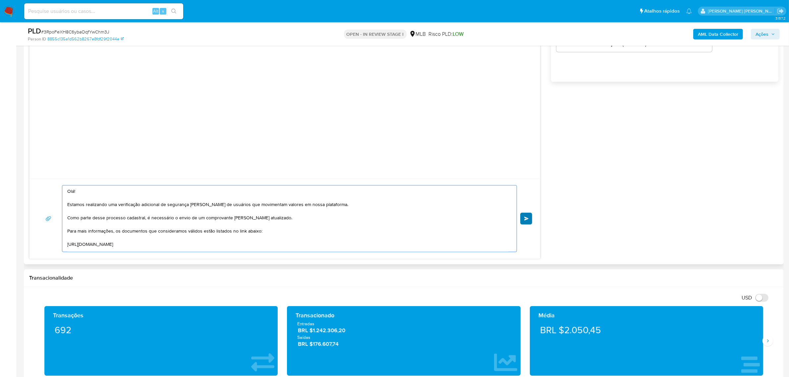
type textarea "Olá! Estamos realizando uma verificação adicional de segurança em contas de usu…"
click at [526, 218] on span "common.send" at bounding box center [527, 219] width 5 height 4
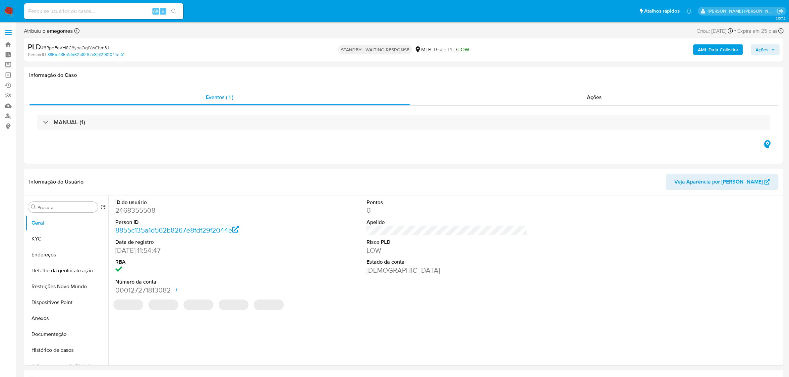
select select "10"
